Goal: Information Seeking & Learning: Find specific fact

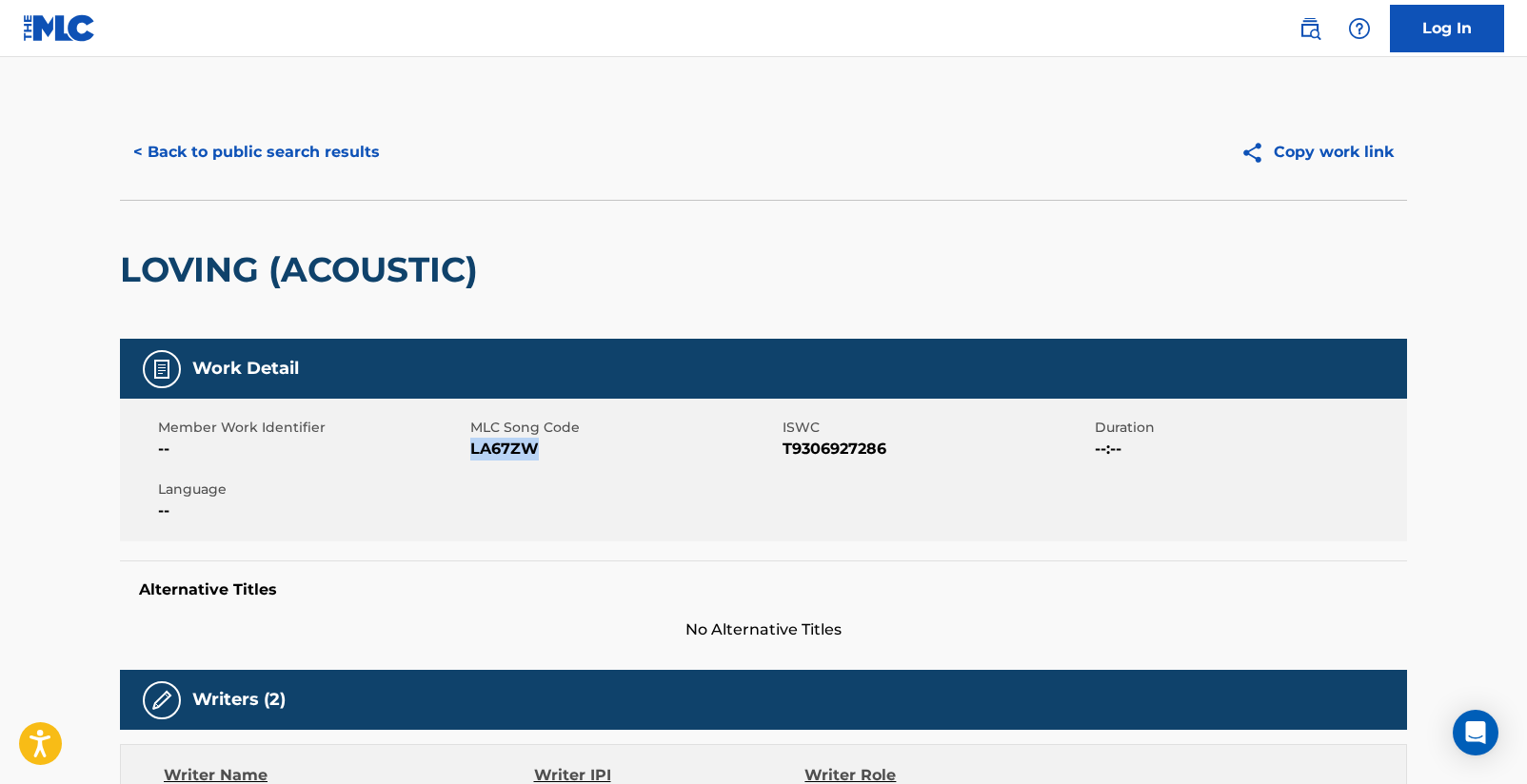
click at [322, 132] on button "< Back to public search results" at bounding box center [256, 152] width 273 height 48
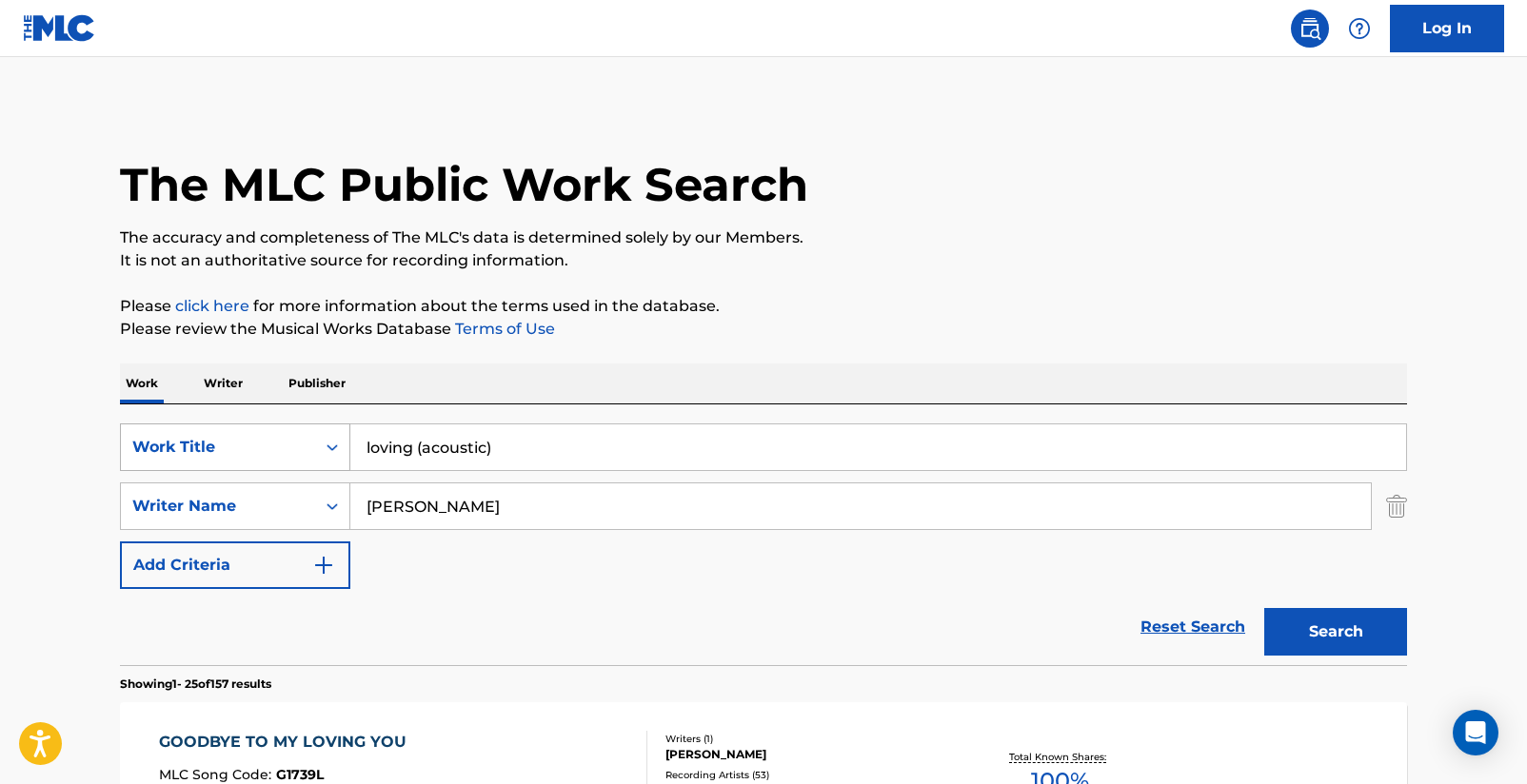
drag, startPoint x: 555, startPoint y: 460, endPoint x: 317, endPoint y: 451, distance: 238.2
click at [317, 452] on div "SearchWithCriteriad16b9960-a114-47d3-9b67-e47614ca9af2 Work Title loving (acous…" at bounding box center [763, 447] width 1287 height 48
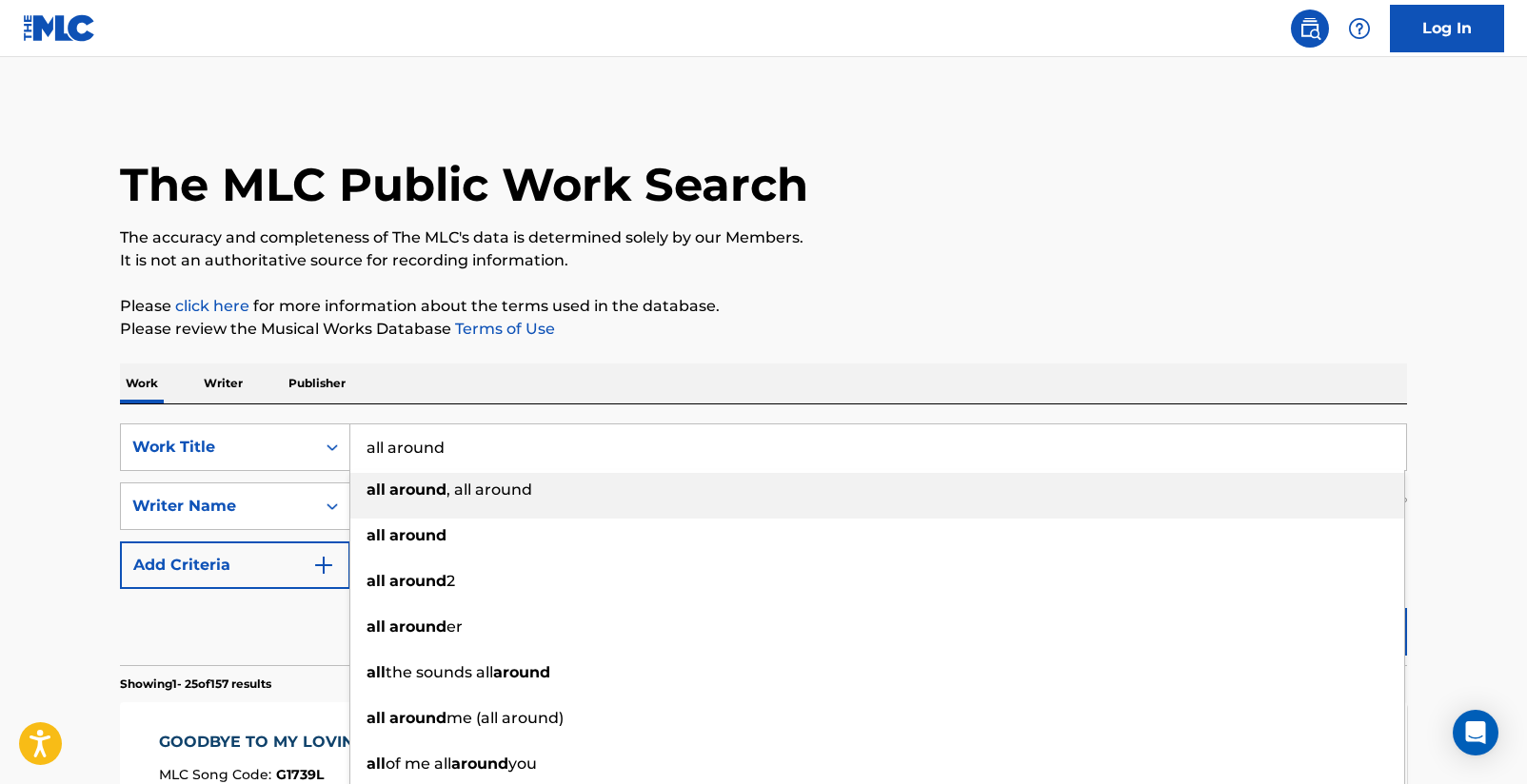
type input "all around"
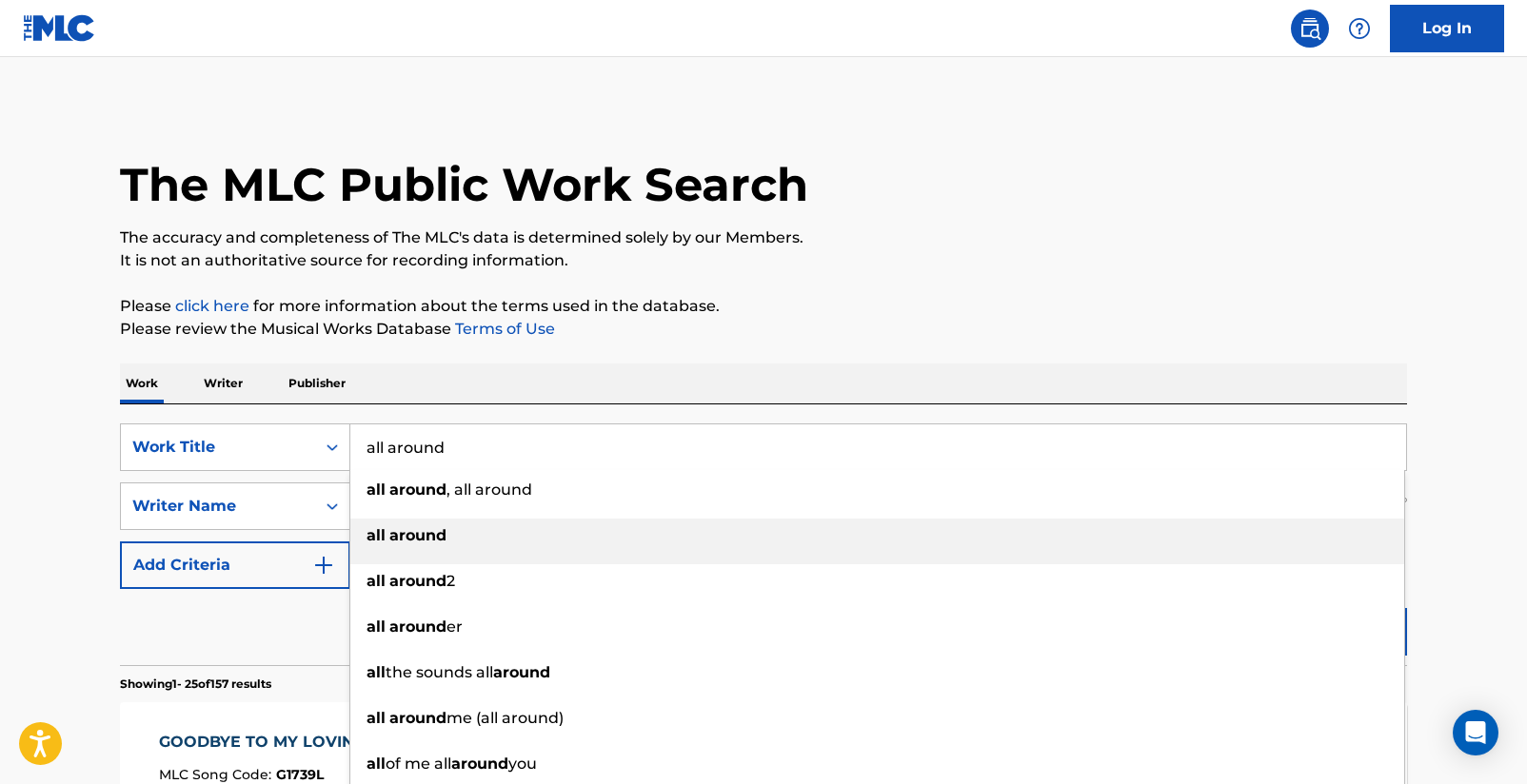
click at [390, 527] on div "all around" at bounding box center [877, 535] width 1054 height 34
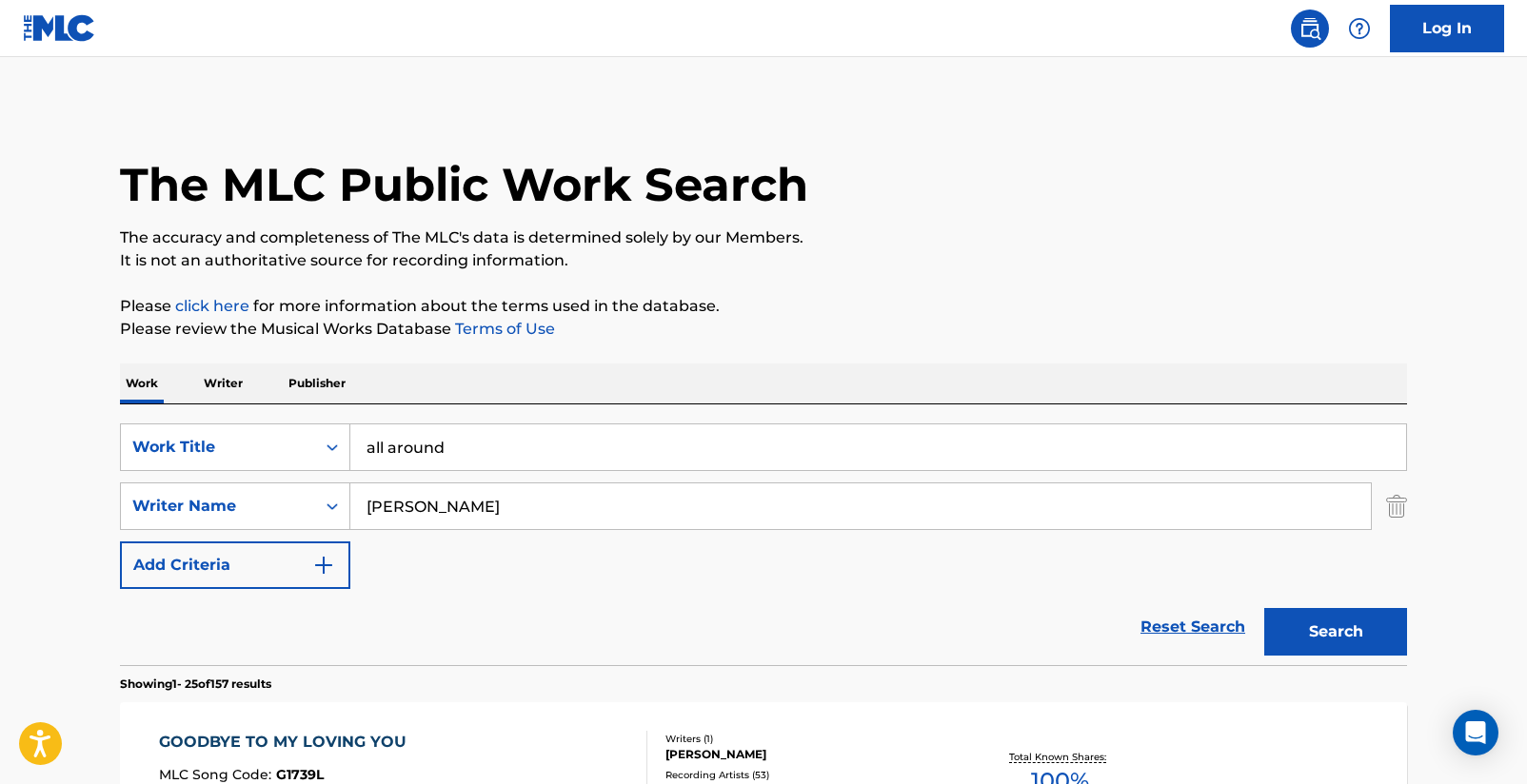
click at [1340, 634] on button "Search" at bounding box center [1335, 631] width 143 height 48
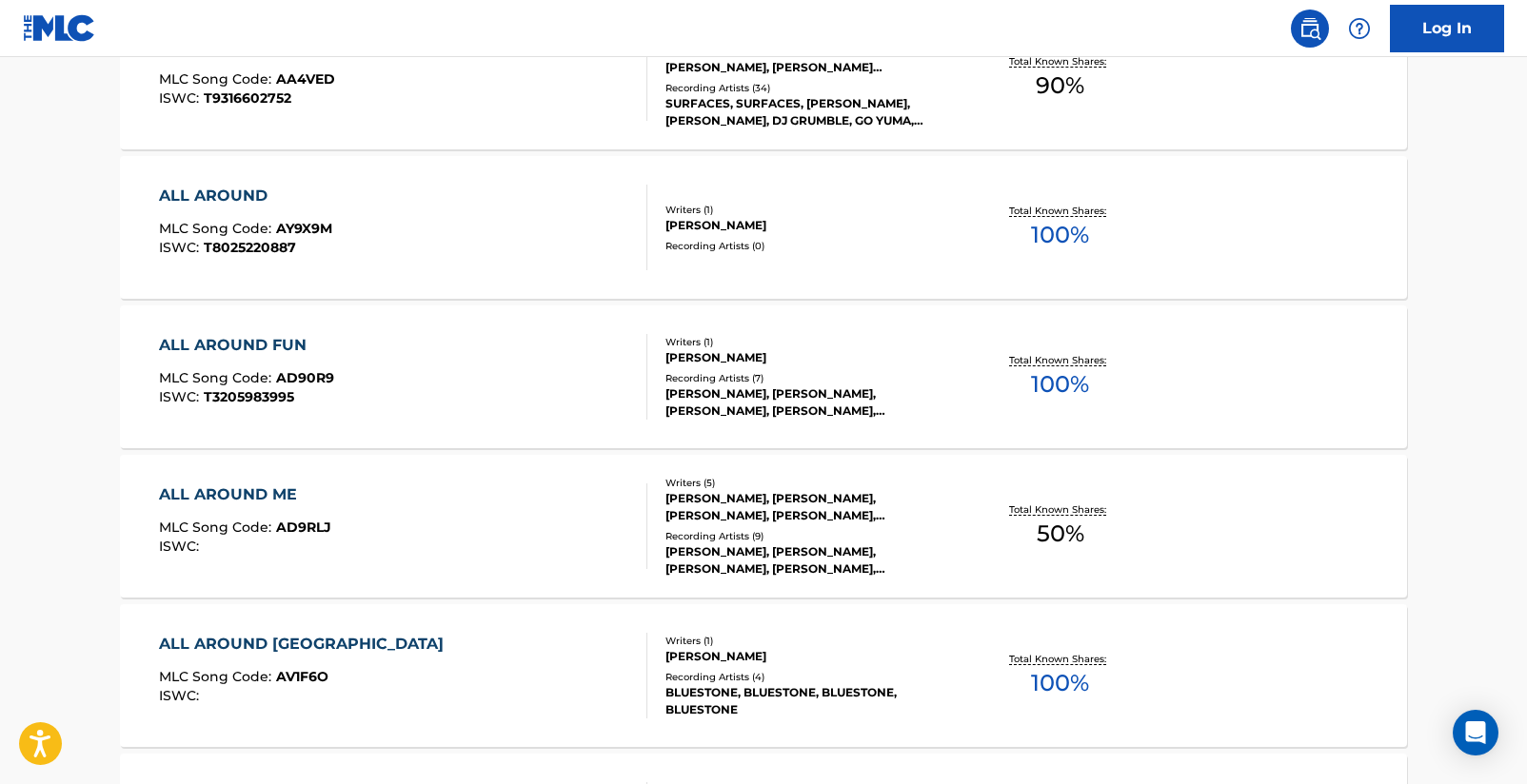
scroll to position [938, 0]
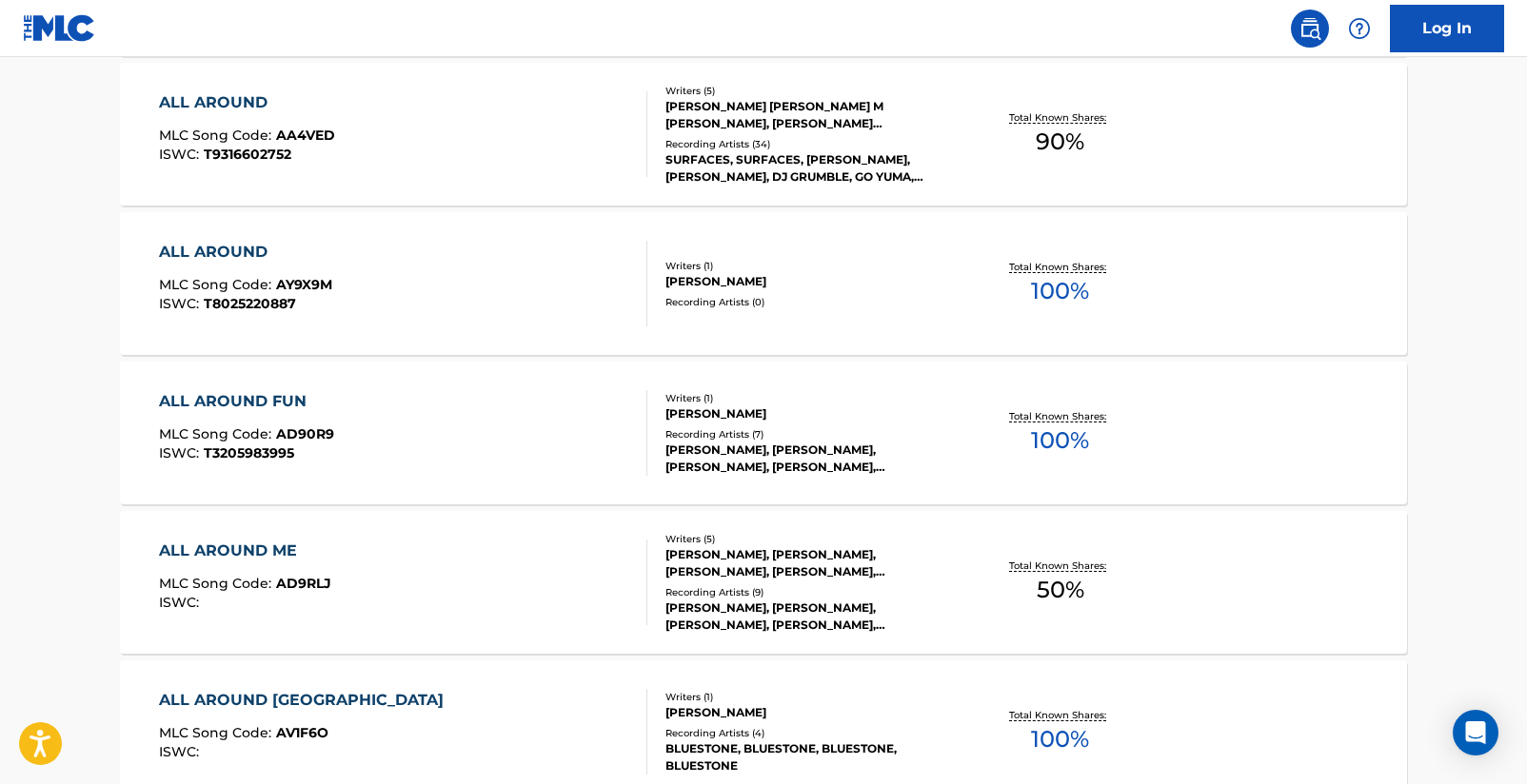
click at [255, 108] on div "ALL AROUND" at bounding box center [247, 103] width 176 height 23
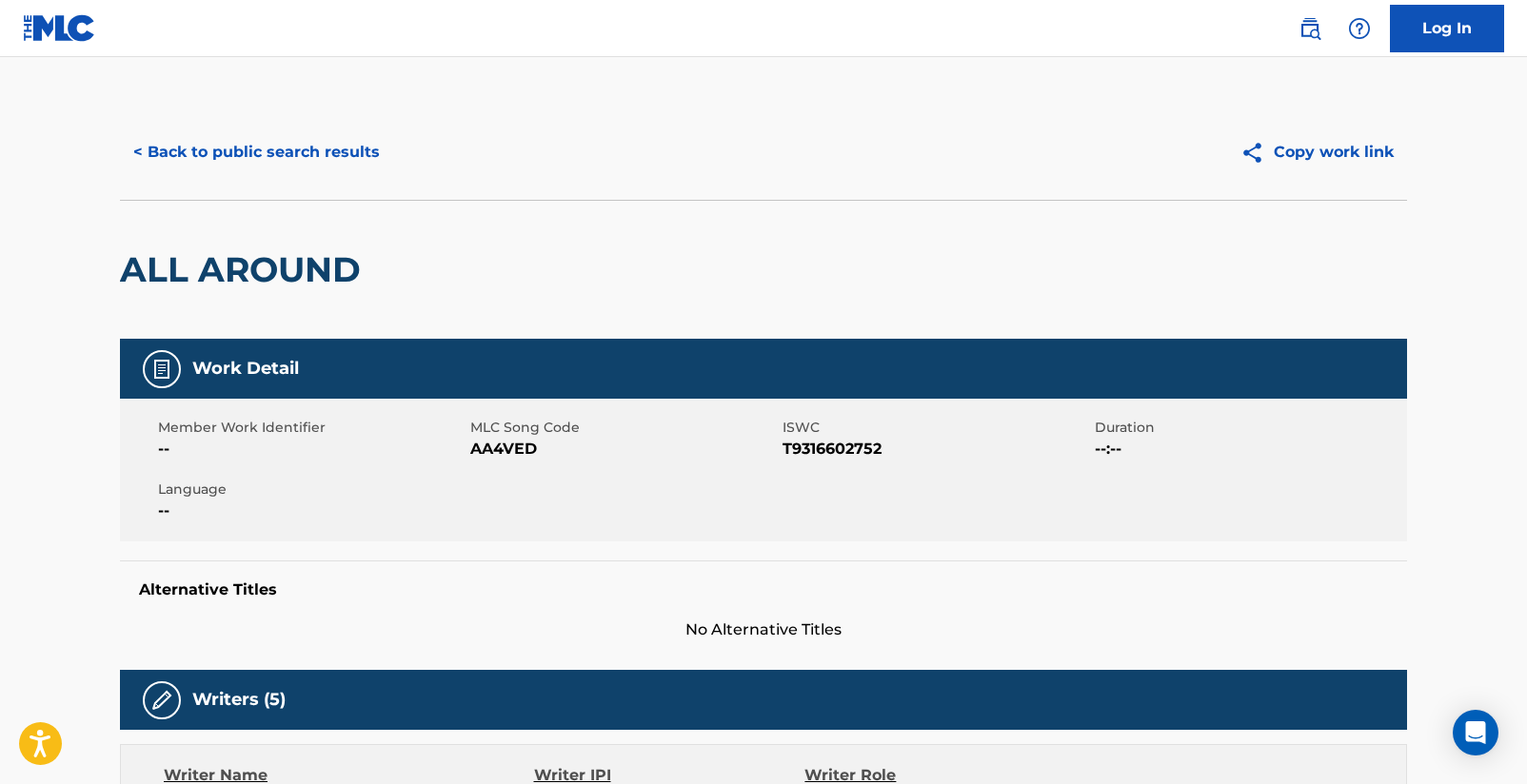
scroll to position [4, 0]
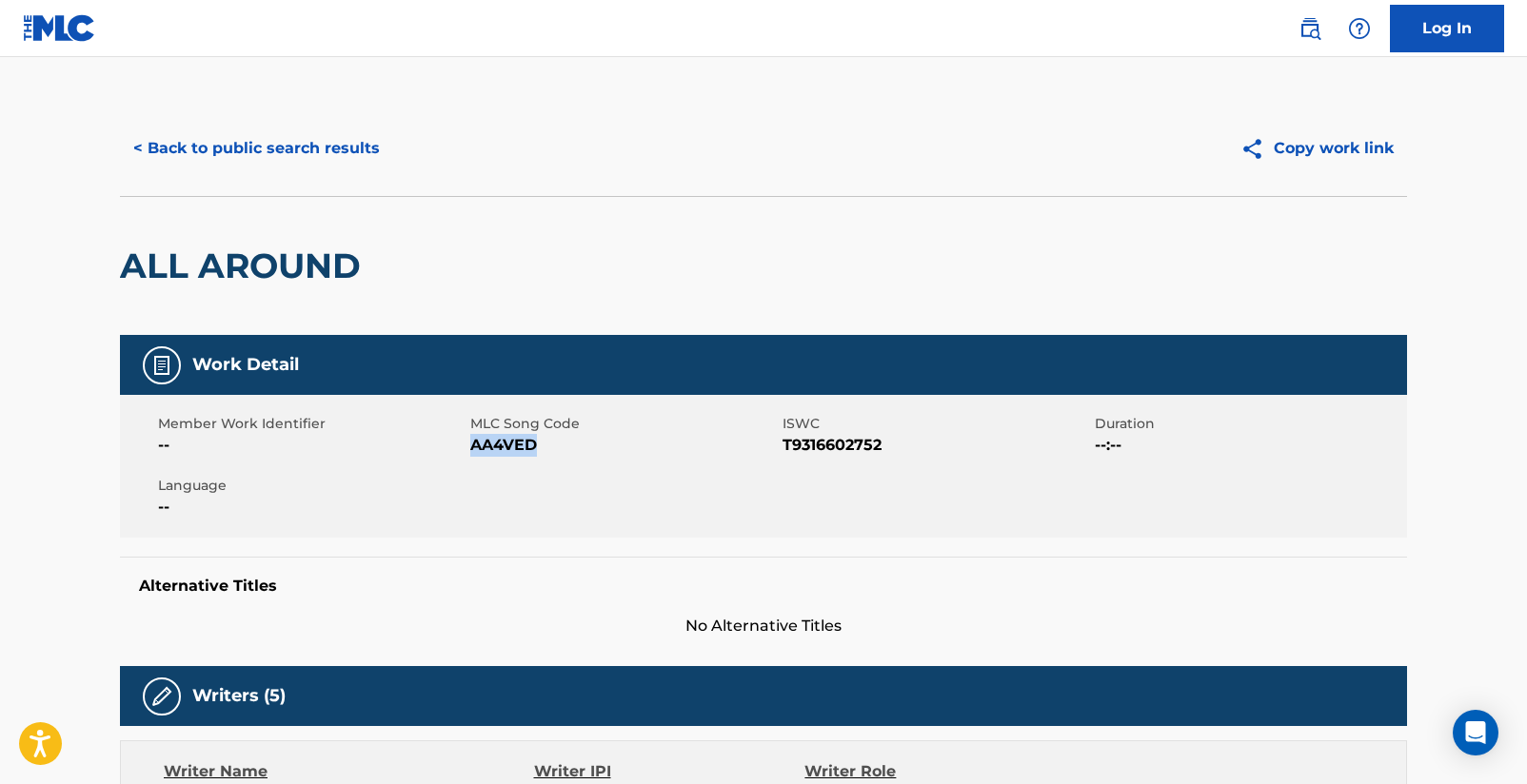
drag, startPoint x: 470, startPoint y: 448, endPoint x: 551, endPoint y: 449, distance: 81.0
click at [551, 449] on span "AA4VED" at bounding box center [624, 446] width 307 height 23
copy span "AA4VED"
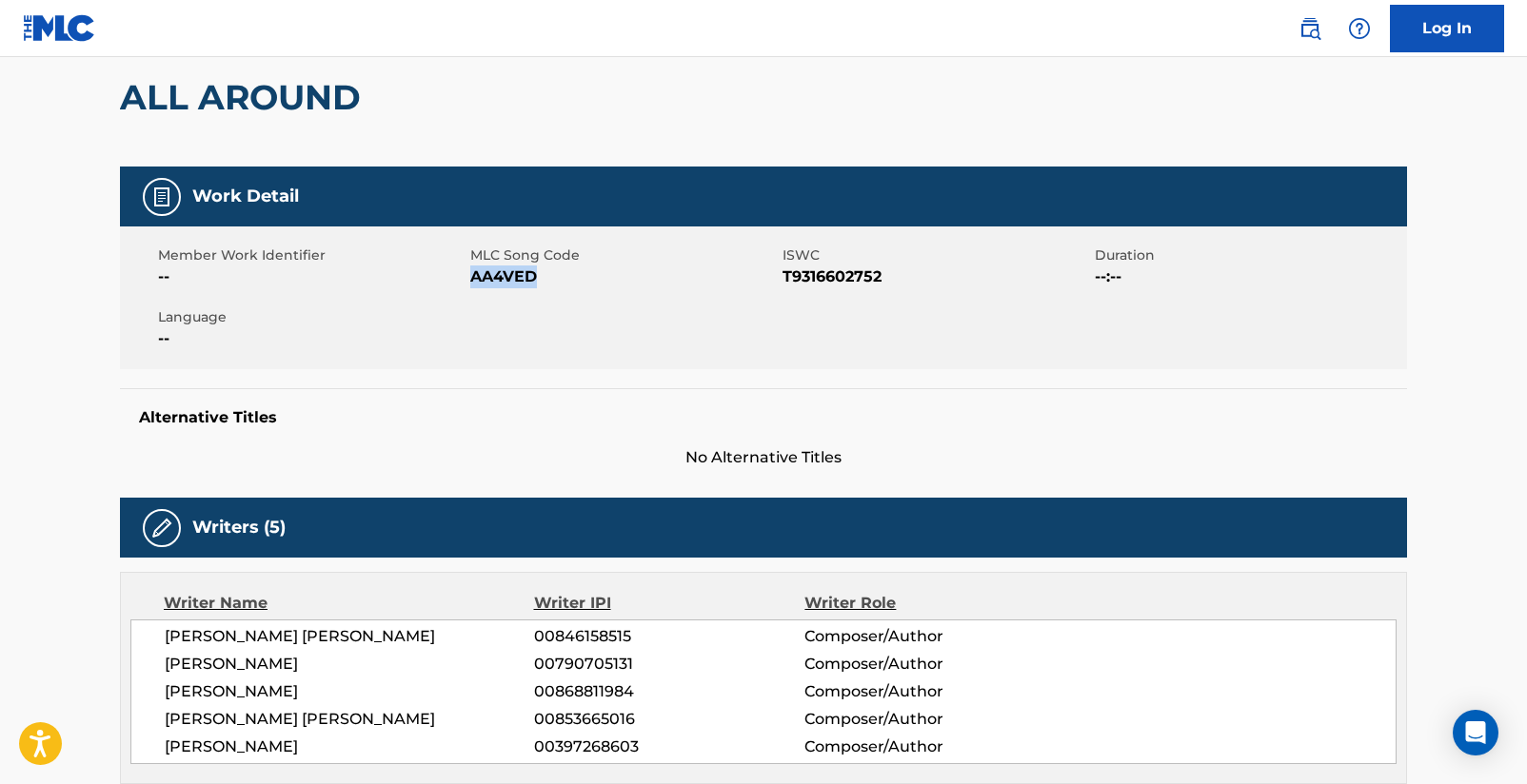
scroll to position [138, 0]
